Goal: Book appointment/travel/reservation

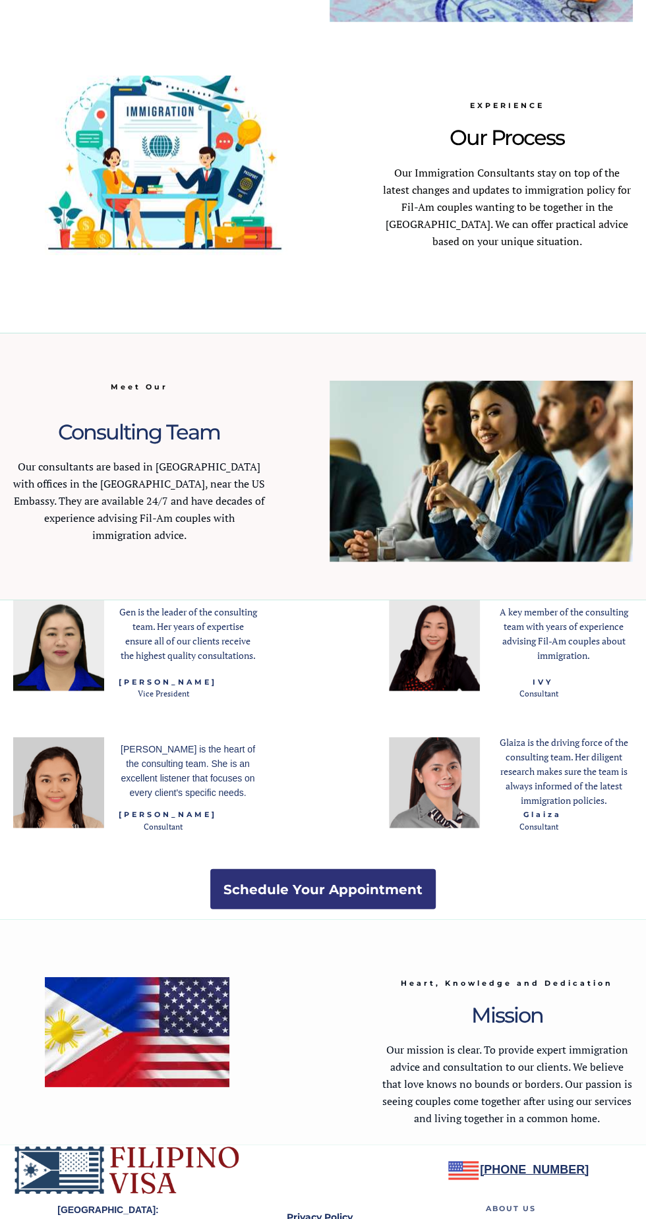
scroll to position [1194, 0]
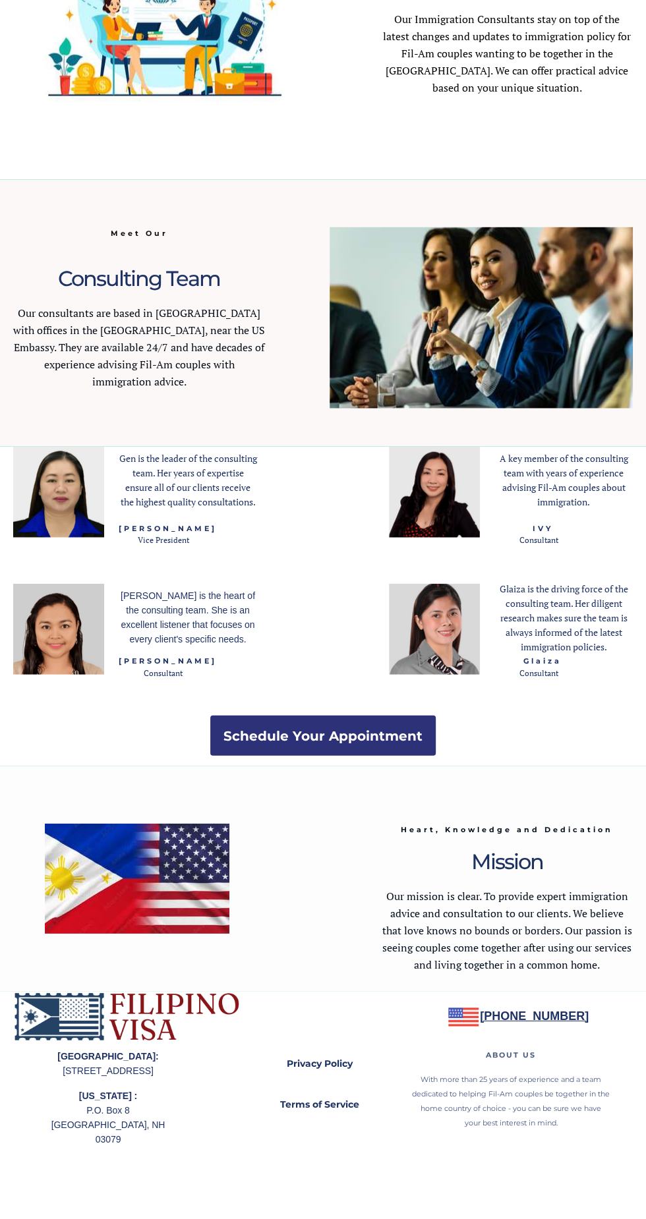
click at [411, 737] on strong "Schedule Your Appointment" at bounding box center [322, 736] width 199 height 16
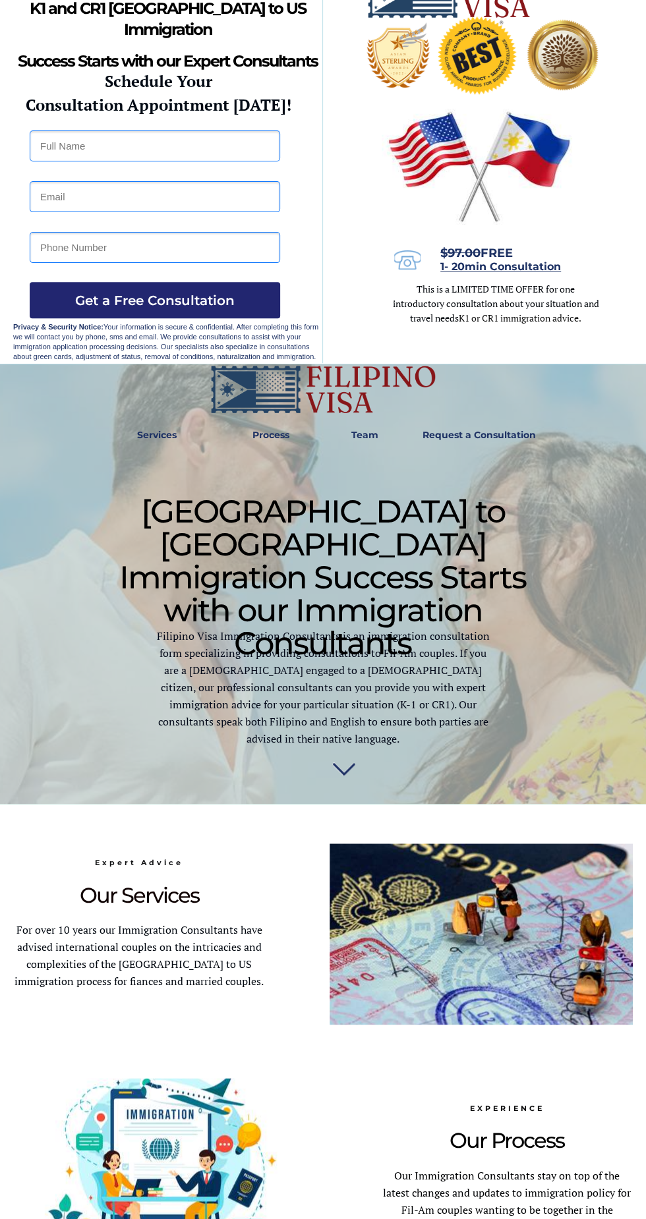
click at [124, 149] on input "text" at bounding box center [155, 146] width 250 height 31
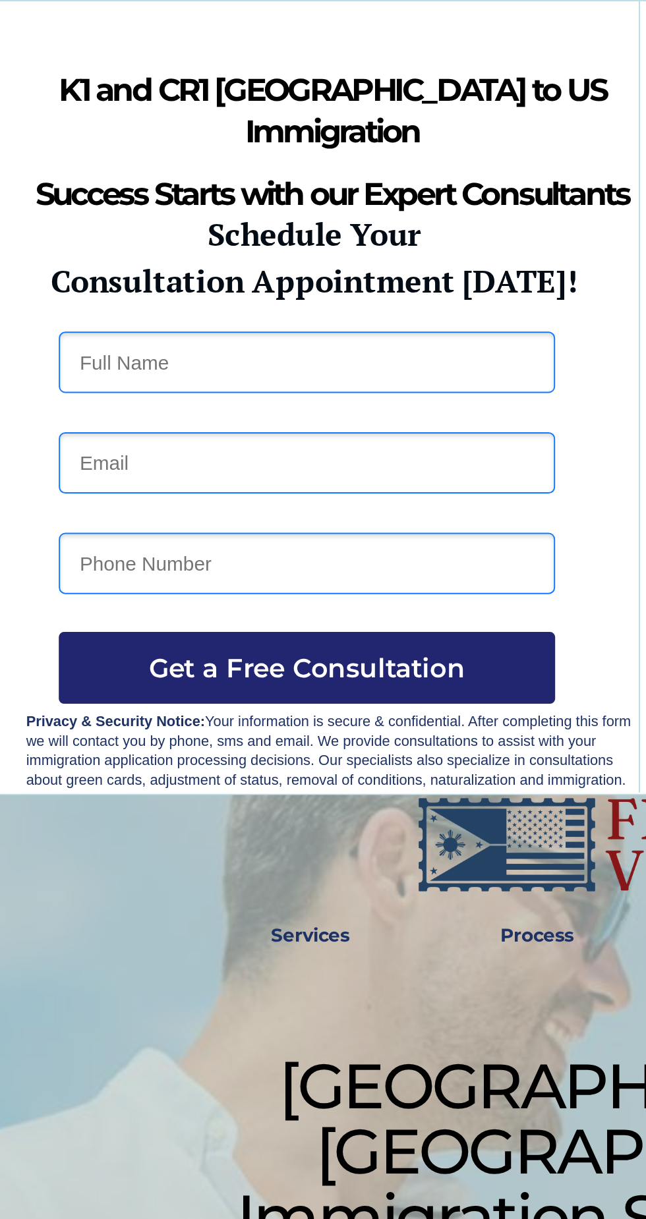
type input "Kabongo Israel"
click at [171, 235] on input "email" at bounding box center [155, 233] width 250 height 31
type input "israelkabongo5 gmail.com"
click at [140, 287] on input "tel" at bounding box center [155, 284] width 250 height 31
type input "+63 9279353210"
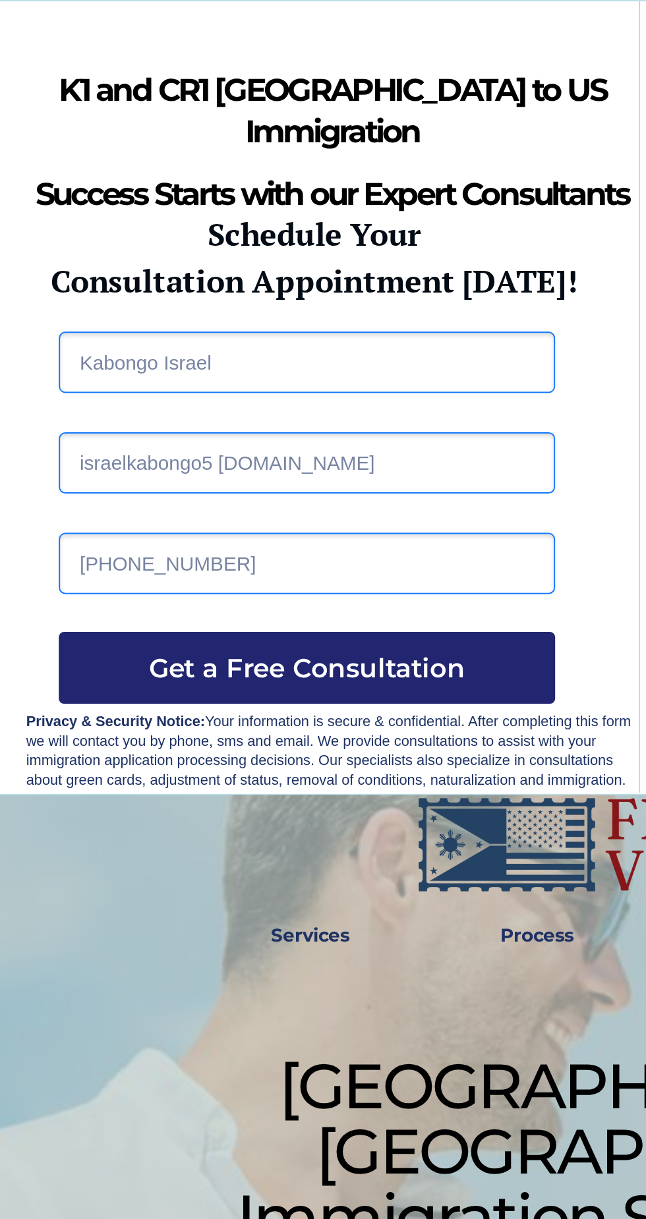
click at [117, 237] on input "israelkabongo5 gmail.com" at bounding box center [155, 233] width 250 height 31
click at [105, 237] on input "israelkabongo5 gmail.com" at bounding box center [155, 233] width 250 height 31
click at [128, 234] on input "israelkabongo5@ gmail.com" at bounding box center [155, 233] width 250 height 31
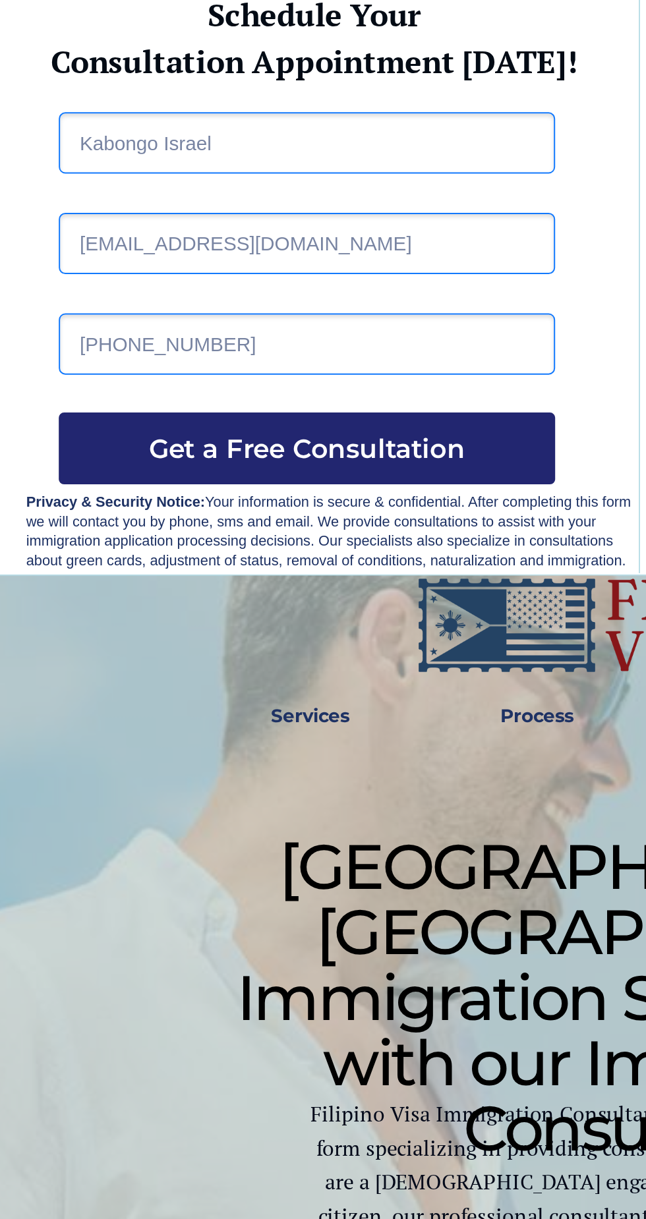
type input "israelkabongo5@gmail.com"
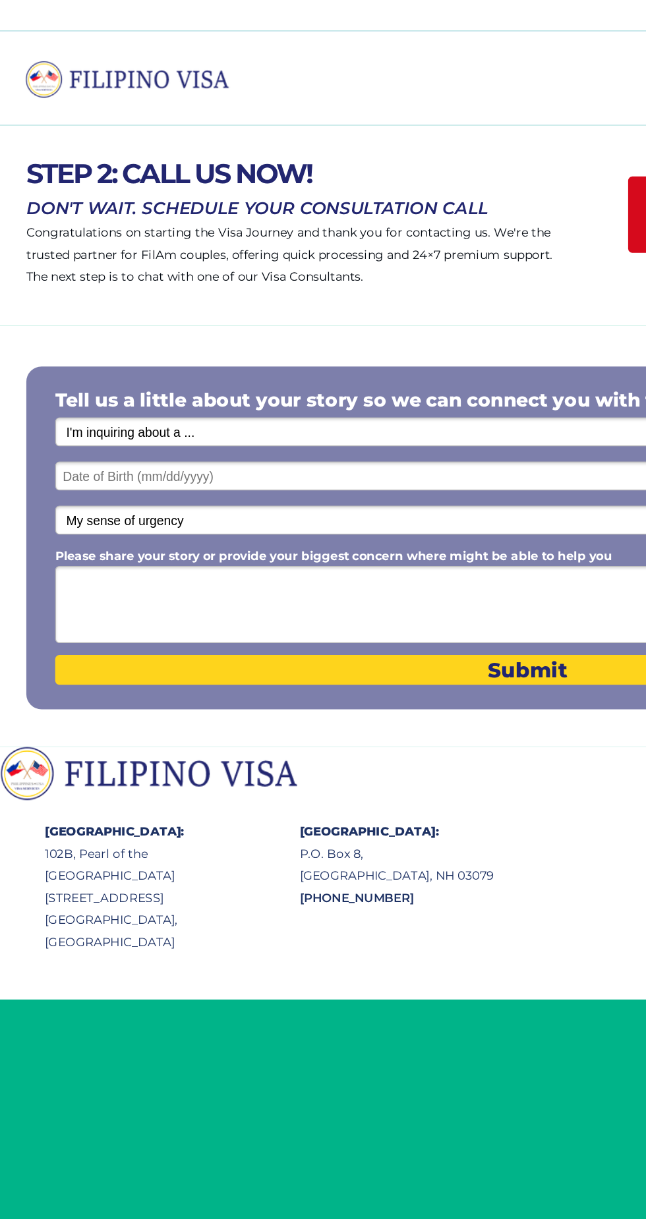
click at [278, 457] on textarea "Please share your story or provide your biggest concern where might be able to …" at bounding box center [410, 470] width 734 height 60
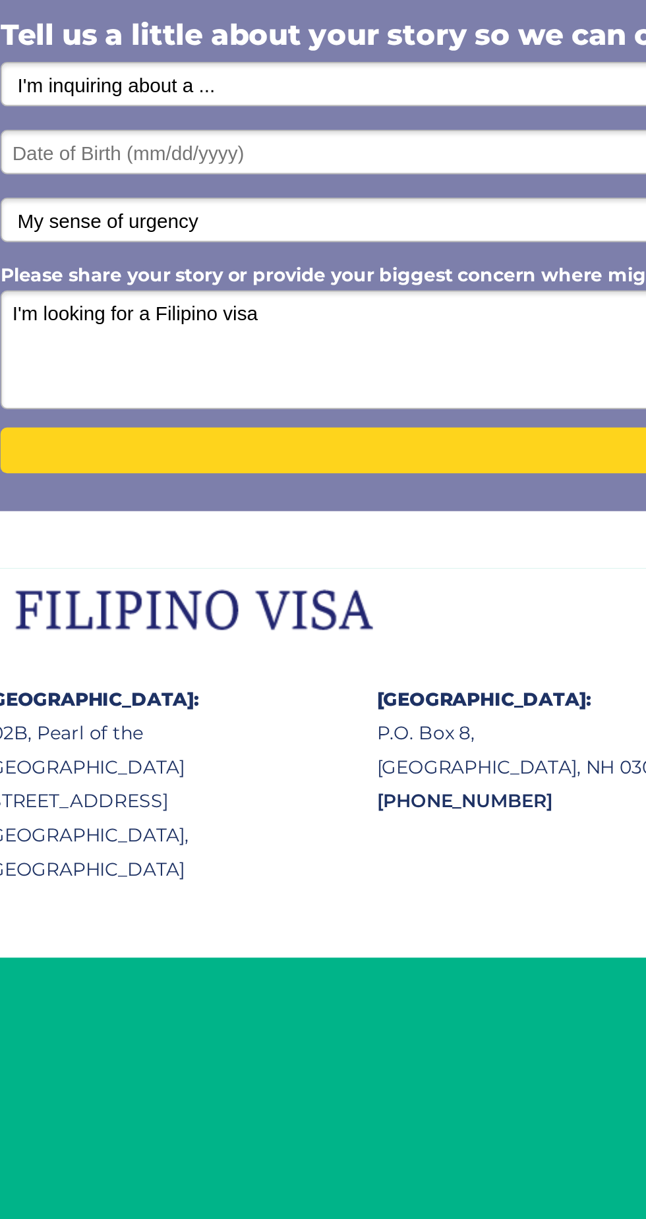
type textarea "I'm looking for a Filipino visa"
click at [179, 339] on select "I'm inquiring about a ... I don't know or other services Retirement Visa for Th…" at bounding box center [410, 335] width 734 height 22
select select "1795"
click at [43, 325] on select "I'm inquiring about a ... I don't know or other services Retirement Visa for Th…" at bounding box center [410, 335] width 734 height 22
click at [204, 455] on textarea "I'm looking for a Filipino visa" at bounding box center [410, 470] width 734 height 60
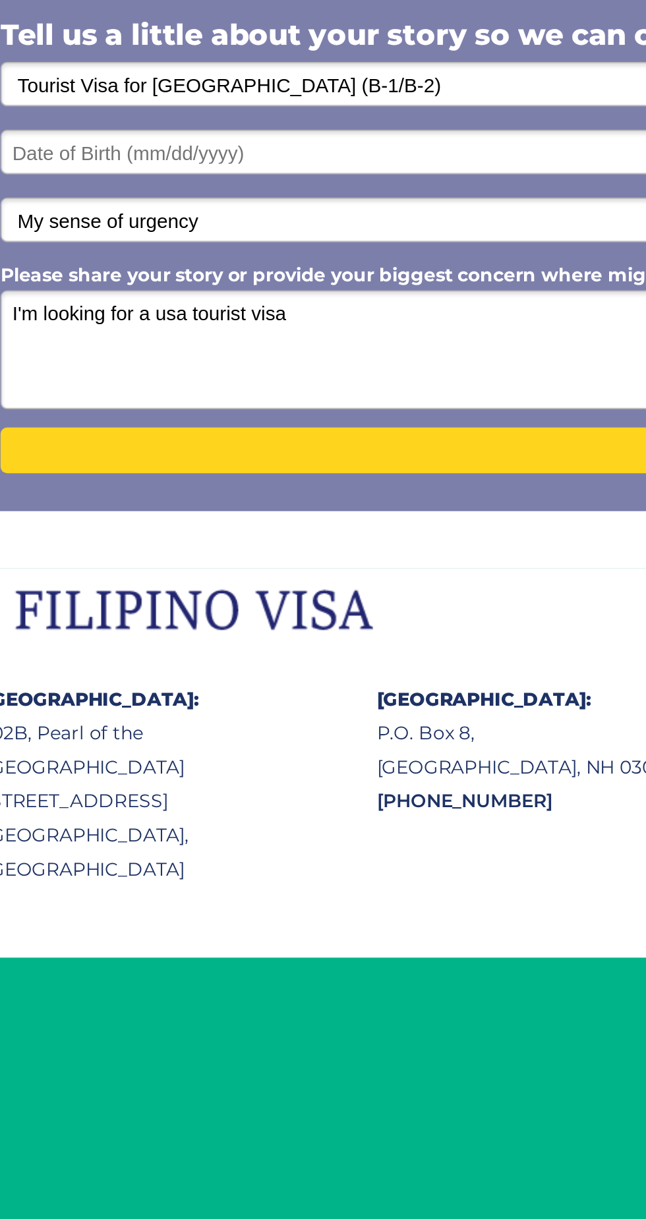
type textarea "I'm looking for a usa tourist visa"
click at [182, 373] on input "text" at bounding box center [410, 370] width 734 height 22
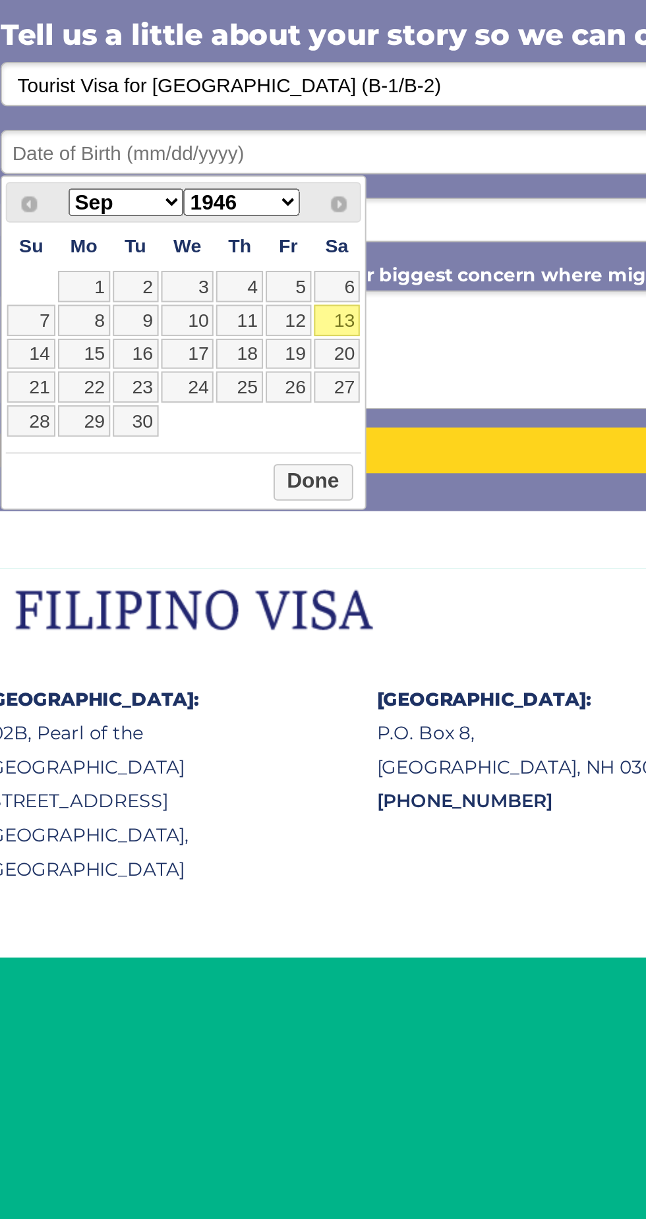
click at [122, 397] on select "Jan Feb Mar Apr May Jun Jul Aug Sep Oct Nov Dec" at bounding box center [106, 395] width 58 height 14
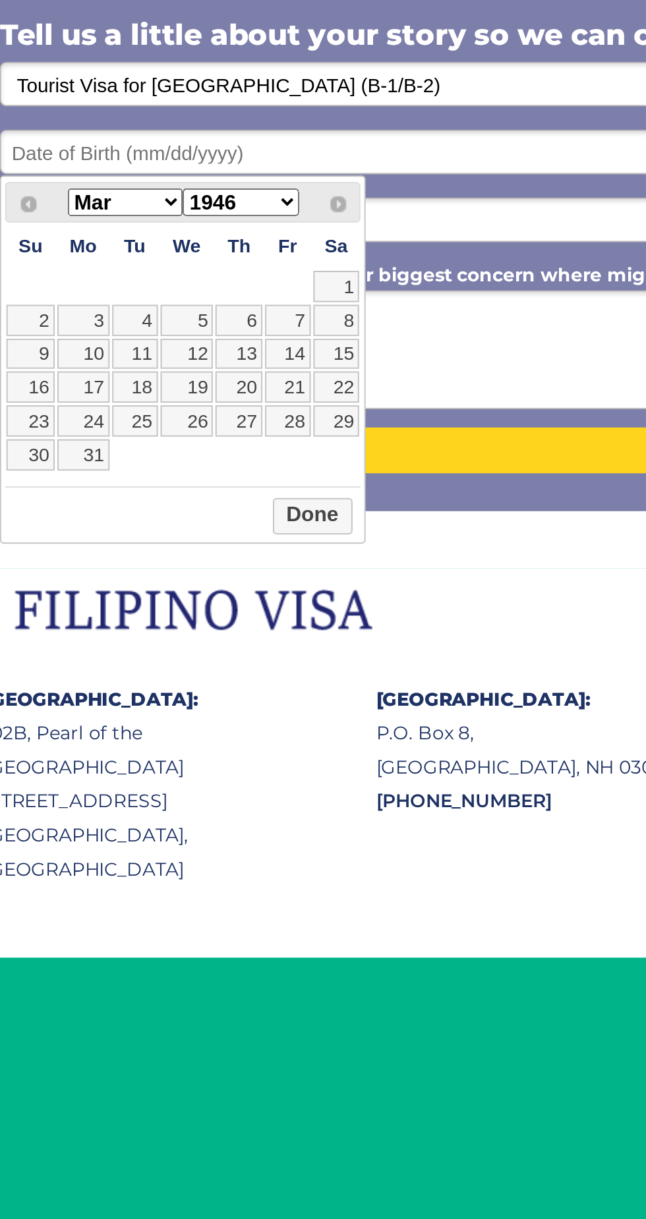
click at [183, 398] on select "1946 1947 1948 1949 1950 1951 1952 1953 1954 1955 1956 1957 1958 1959 1960 1961…" at bounding box center [164, 395] width 58 height 14
click at [213, 554] on button "Done" at bounding box center [201, 553] width 40 height 18
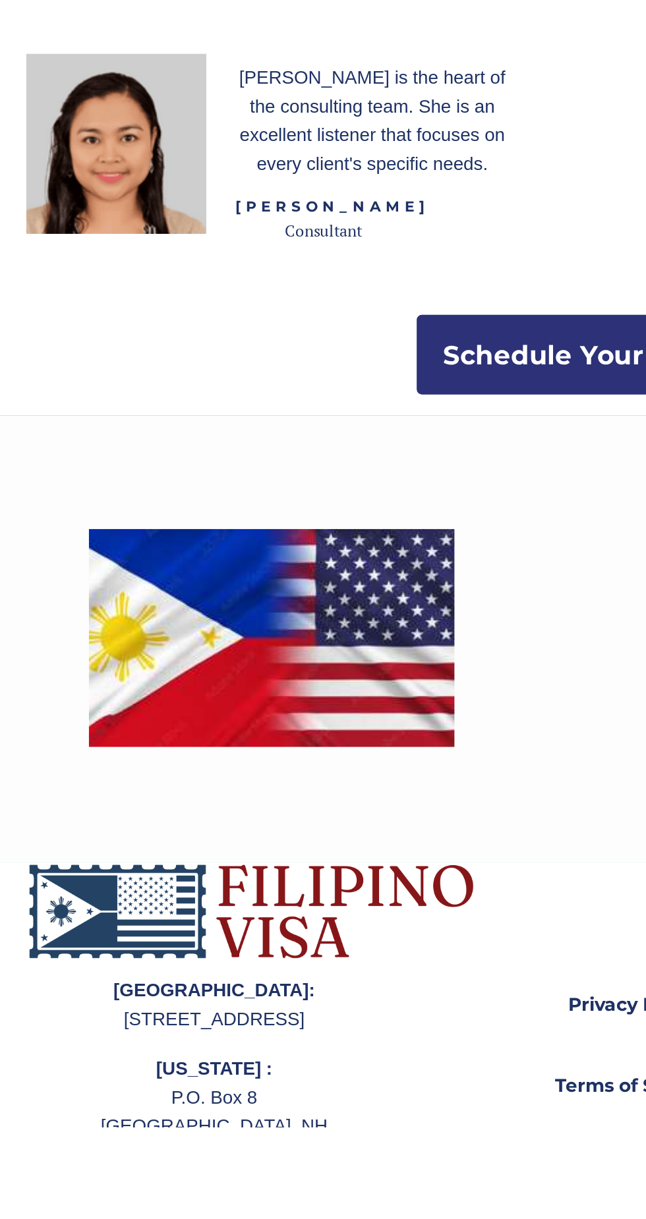
scroll to position [1100, 0]
